Goal: Navigation & Orientation: Find specific page/section

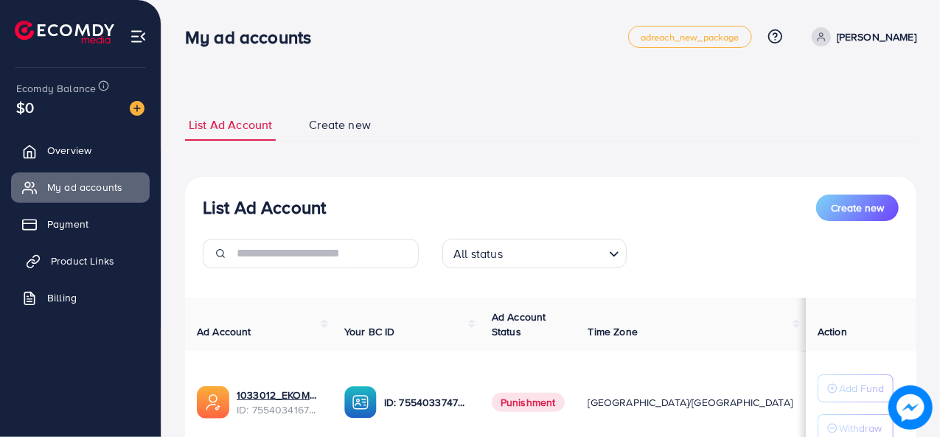
click at [72, 259] on span "Product Links" at bounding box center [82, 261] width 63 height 15
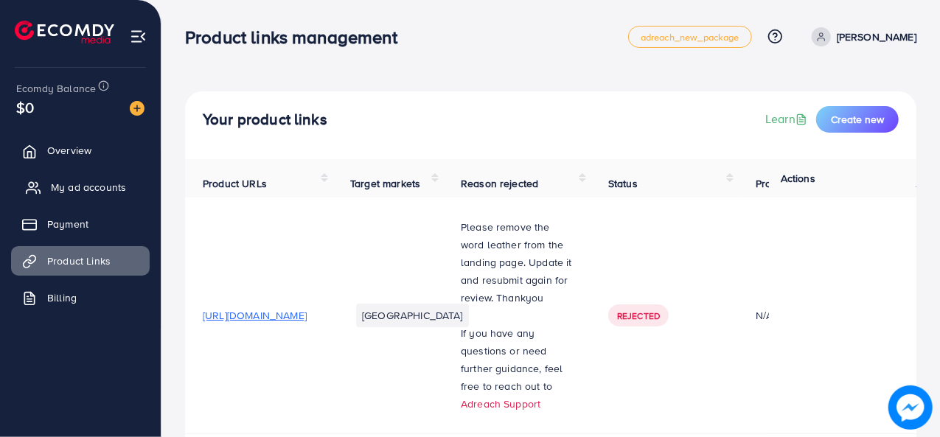
click at [71, 182] on span "My ad accounts" at bounding box center [88, 187] width 75 height 15
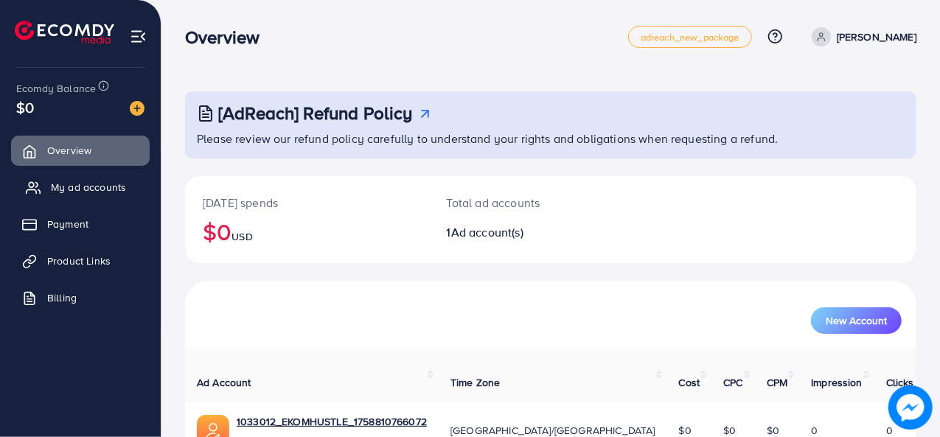
click at [94, 181] on span "My ad accounts" at bounding box center [88, 187] width 75 height 15
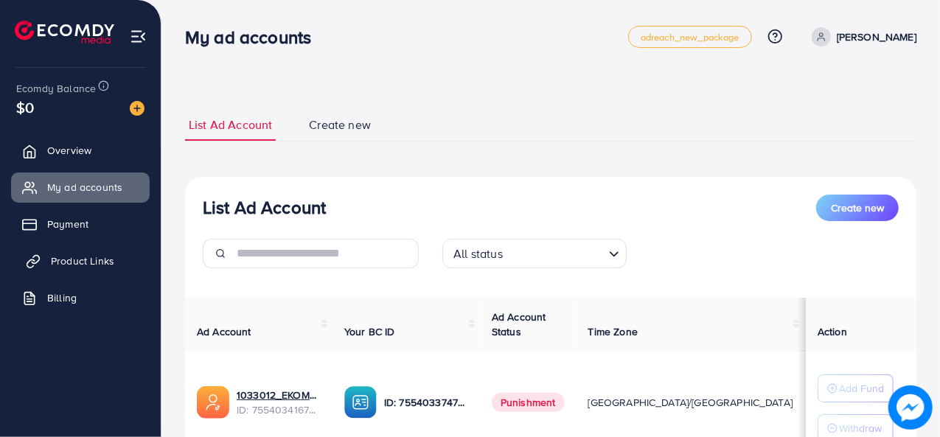
click at [58, 257] on span "Product Links" at bounding box center [82, 261] width 63 height 15
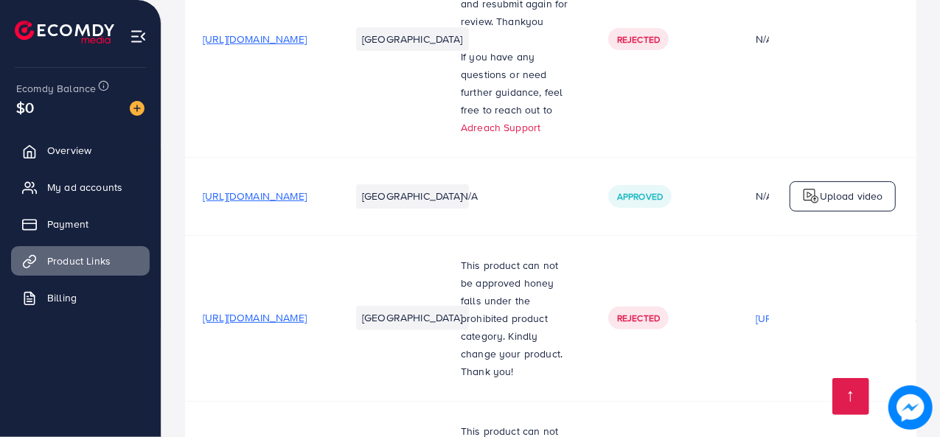
scroll to position [221, 0]
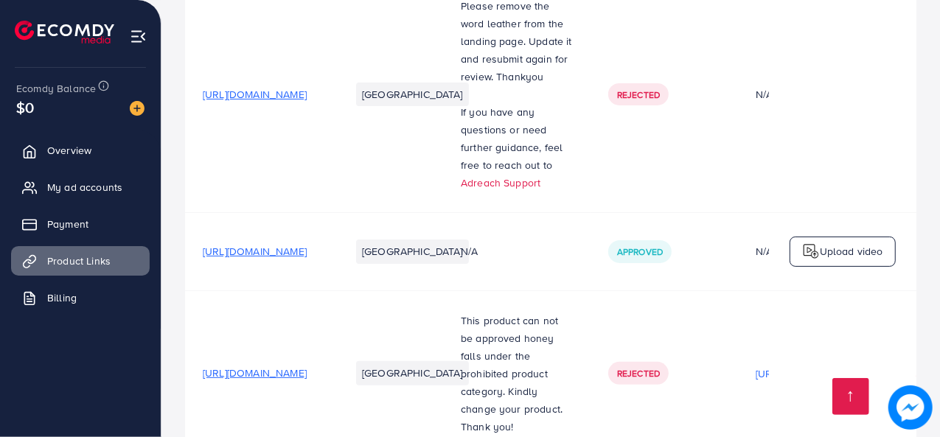
click at [307, 259] on span "[URL][DOMAIN_NAME]" at bounding box center [255, 251] width 104 height 15
click at [307, 101] on span "[URL][DOMAIN_NAME]" at bounding box center [255, 94] width 104 height 15
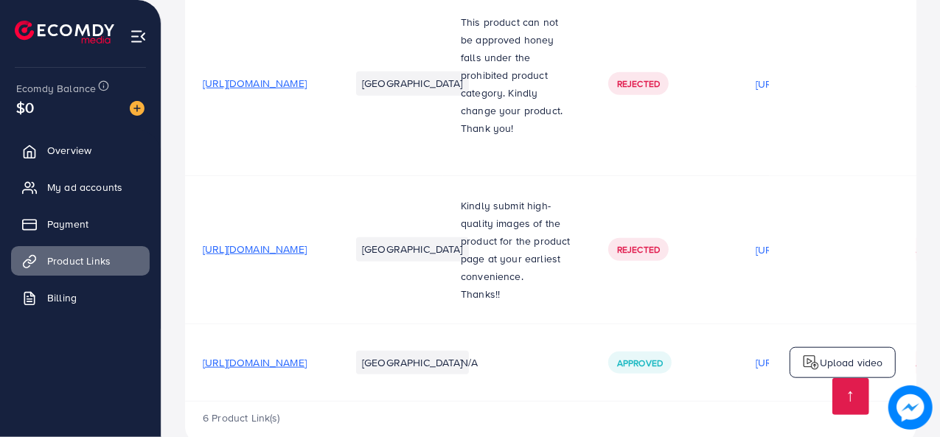
scroll to position [687, 0]
